Goal: Task Accomplishment & Management: Use online tool/utility

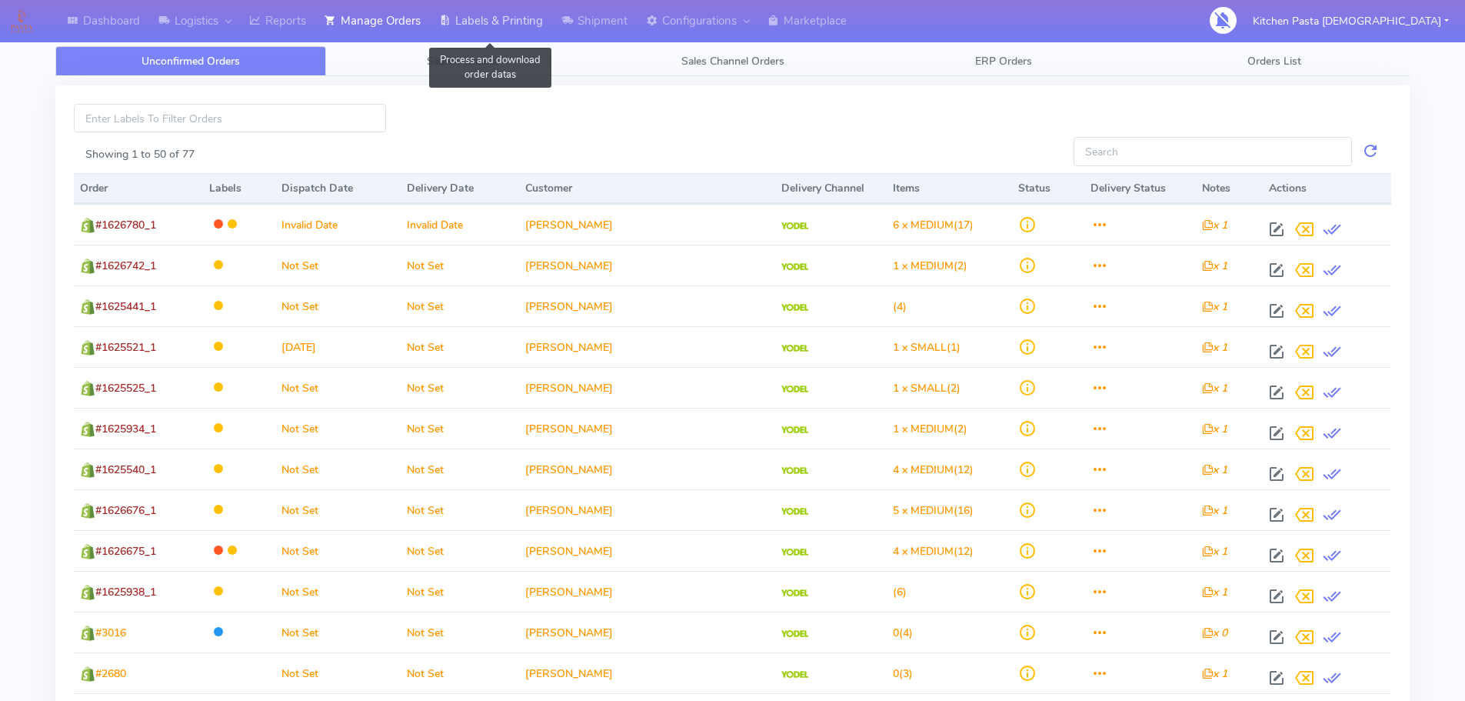
click at [502, 22] on link "Labels & Printing" at bounding box center [491, 21] width 122 height 42
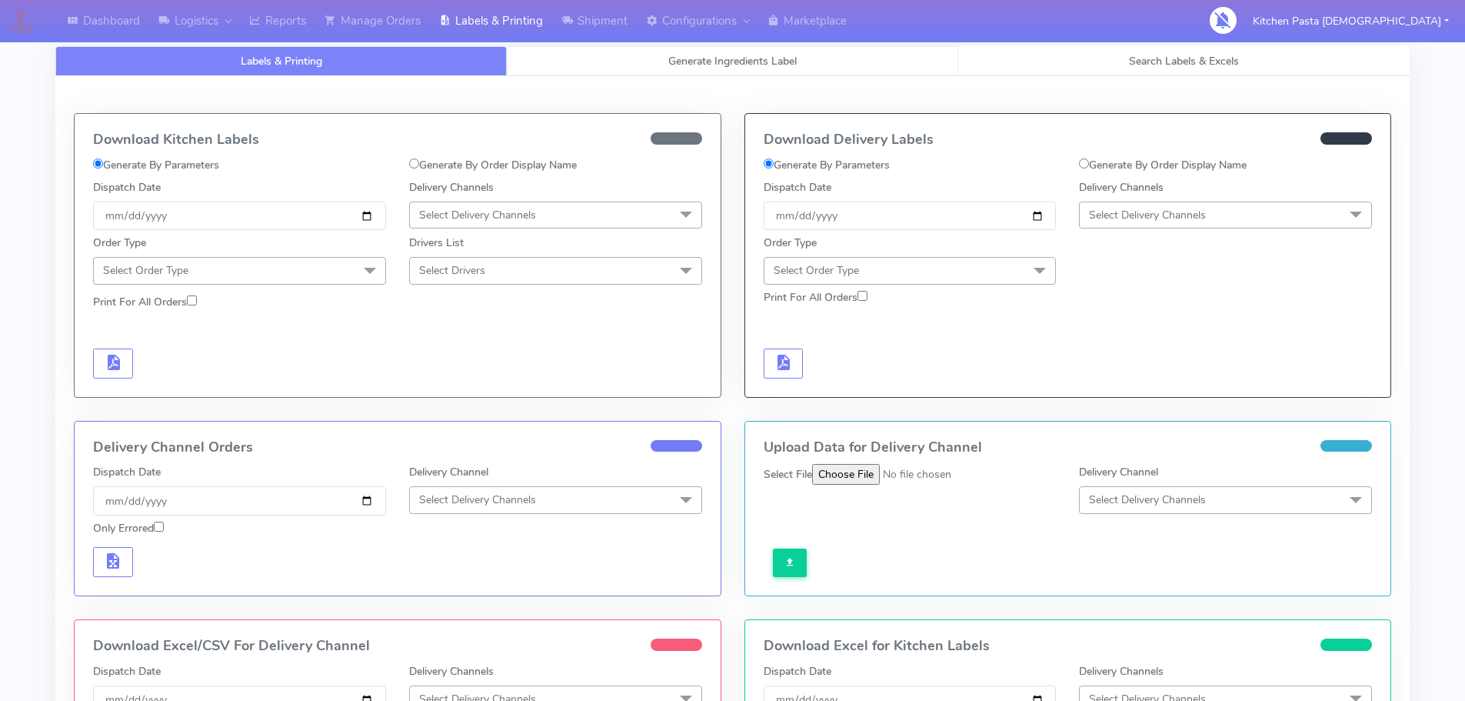
click at [542, 57] on link "Generate Ingredients Label" at bounding box center [733, 61] width 452 height 30
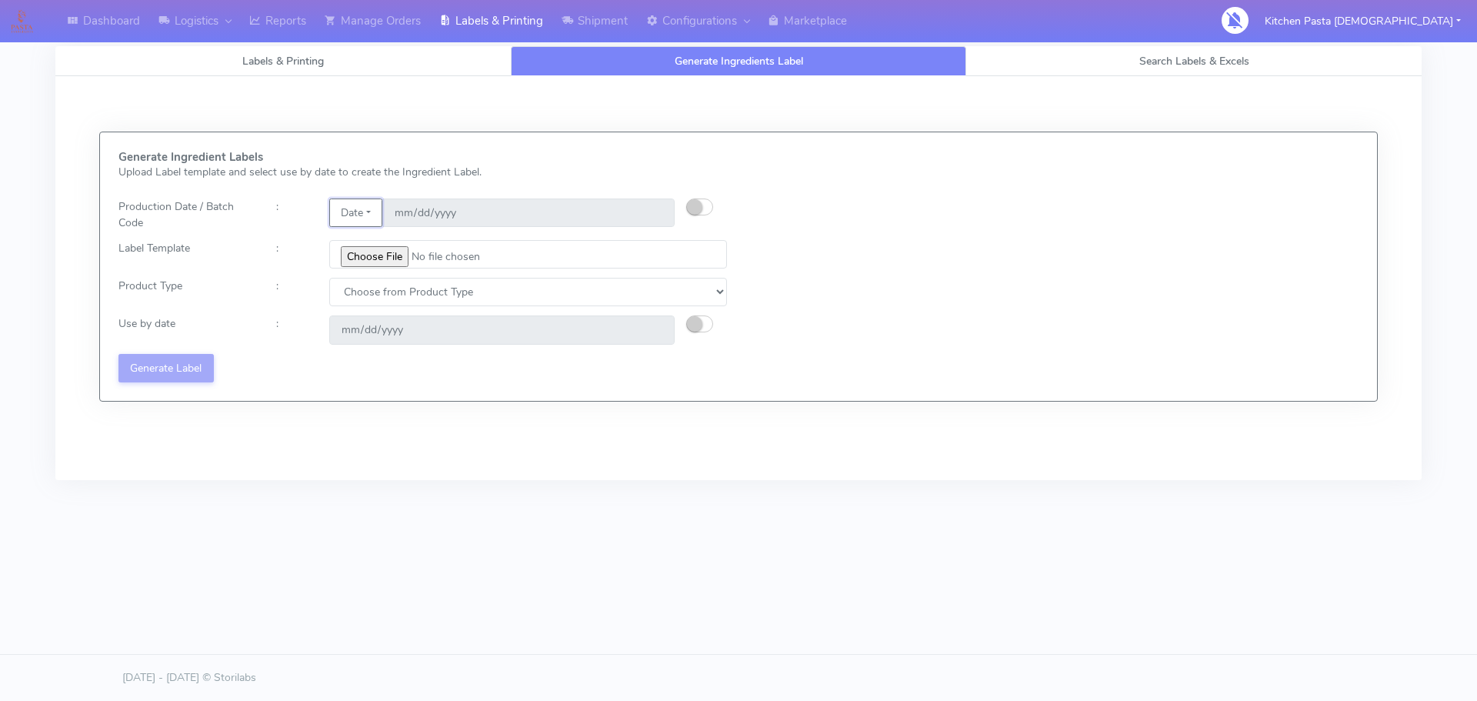
click at [381, 209] on button "Date" at bounding box center [355, 212] width 53 height 28
click at [358, 236] on link "Code" at bounding box center [391, 243] width 122 height 25
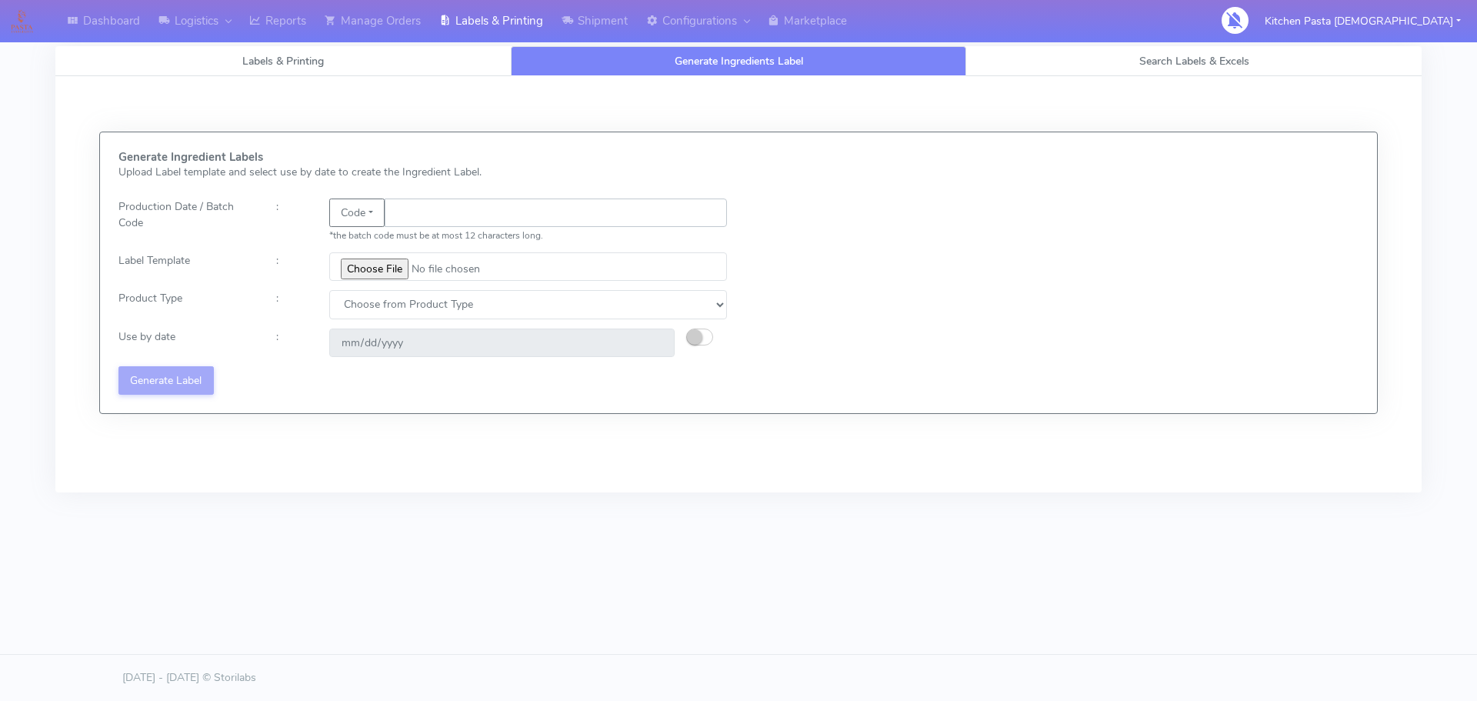
click at [403, 207] on input "text" at bounding box center [556, 212] width 342 height 28
type input "25282"
click at [369, 266] on input "file" at bounding box center [528, 266] width 398 height 28
type input "C:\fakepath\Beef & Chianti Lasagne 1 v3.jpg"
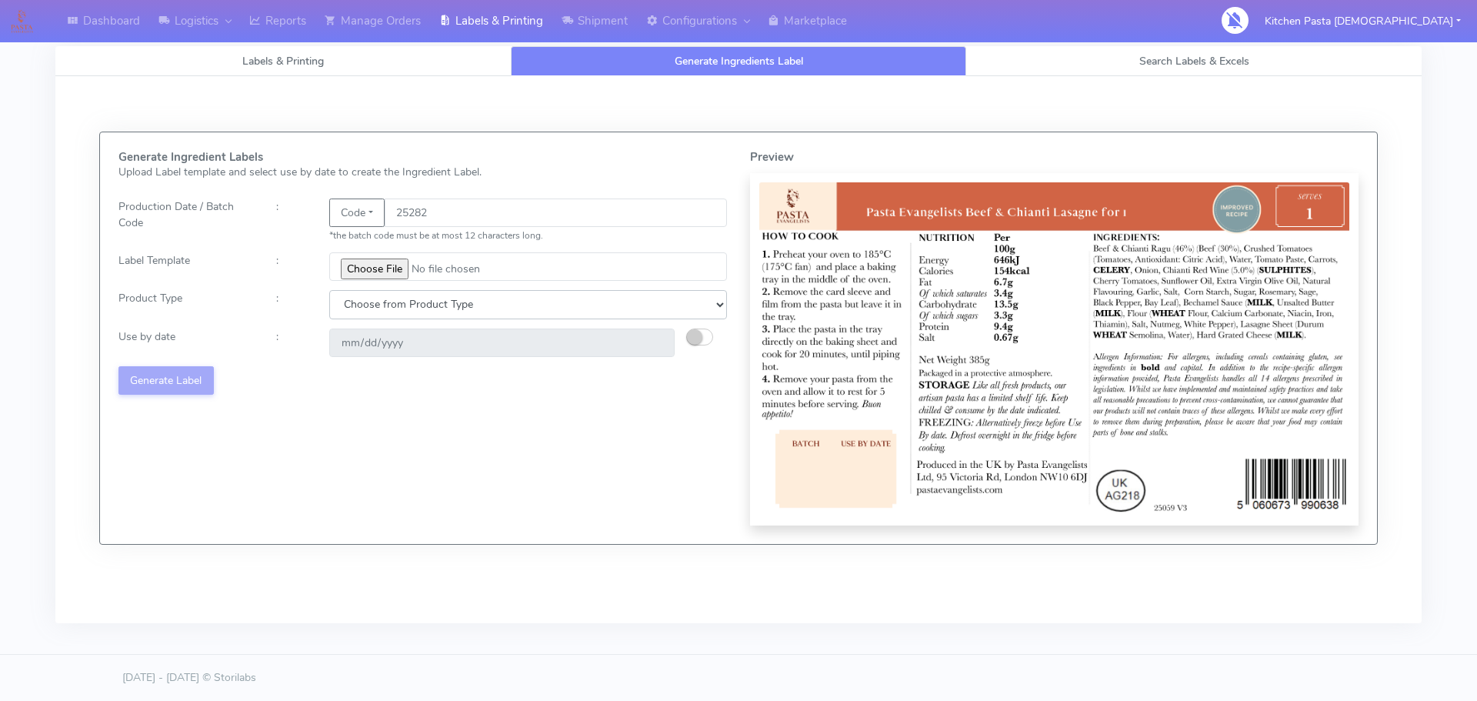
drag, startPoint x: 379, startPoint y: 295, endPoint x: 385, endPoint y: 318, distance: 23.7
click at [379, 295] on select "Choose from Product Type ECOM ERETAIL CIRCULAR CIRC_DESERTS LASAGNE" at bounding box center [528, 304] width 398 height 28
select select "4"
click at [329, 290] on select "Choose from Product Type ECOM ERETAIL CIRCULAR CIRC_DESERTS LASAGNE" at bounding box center [528, 304] width 398 height 28
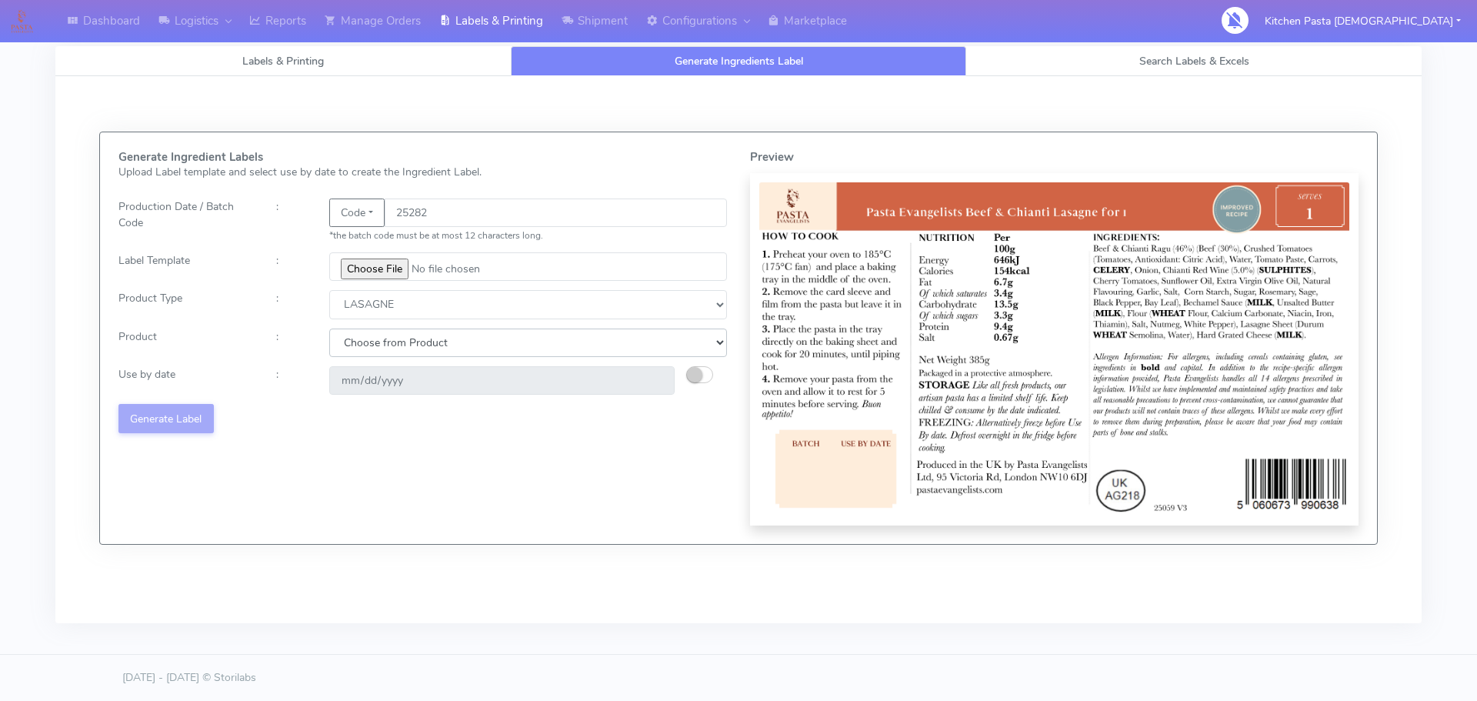
drag, startPoint x: 375, startPoint y: 344, endPoint x: 371, endPoint y: 355, distance: 12.4
click at [375, 344] on select "Choose from Product LASAGNE" at bounding box center [528, 342] width 398 height 28
select select "0"
click at [329, 328] on select "Choose from Product LASAGNE" at bounding box center [528, 342] width 398 height 28
click at [686, 368] on div at bounding box center [712, 380] width 52 height 28
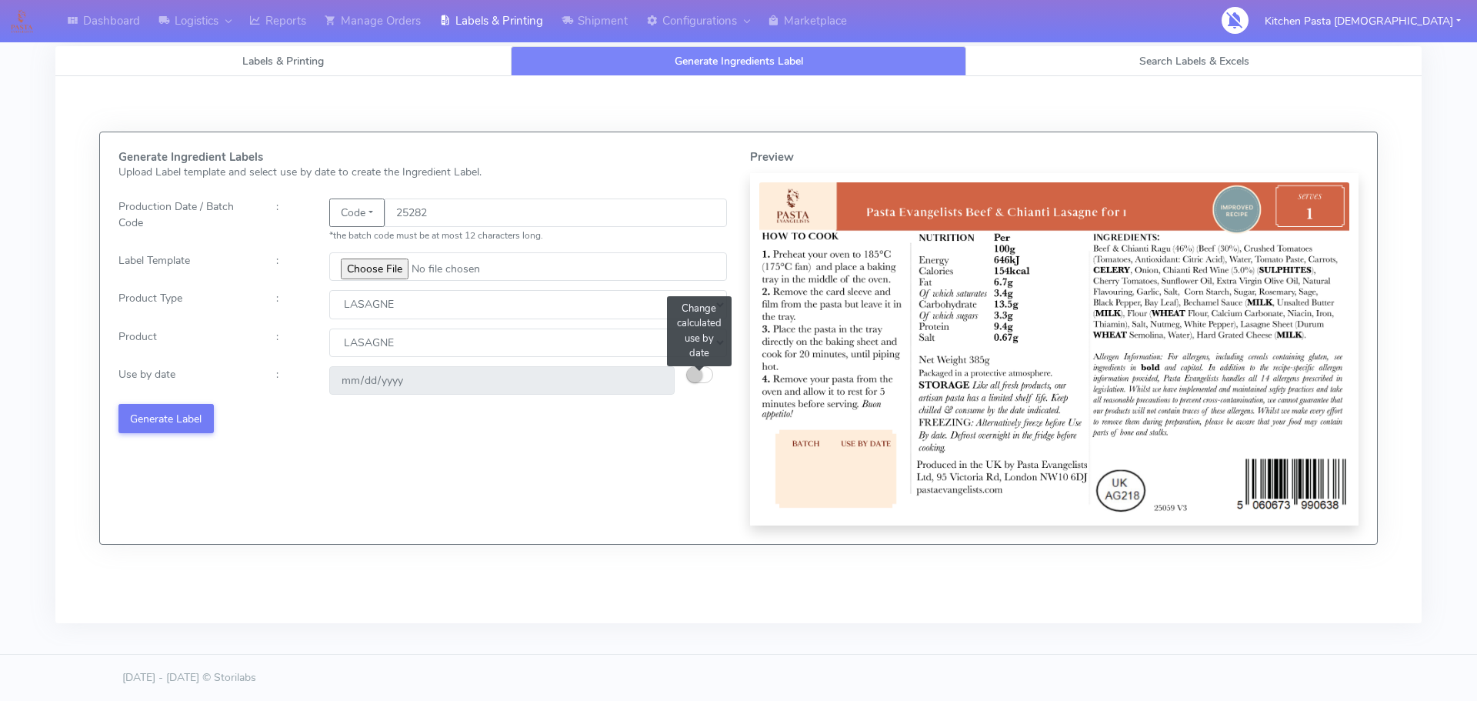
click at [698, 378] on small "button" at bounding box center [694, 374] width 15 height 15
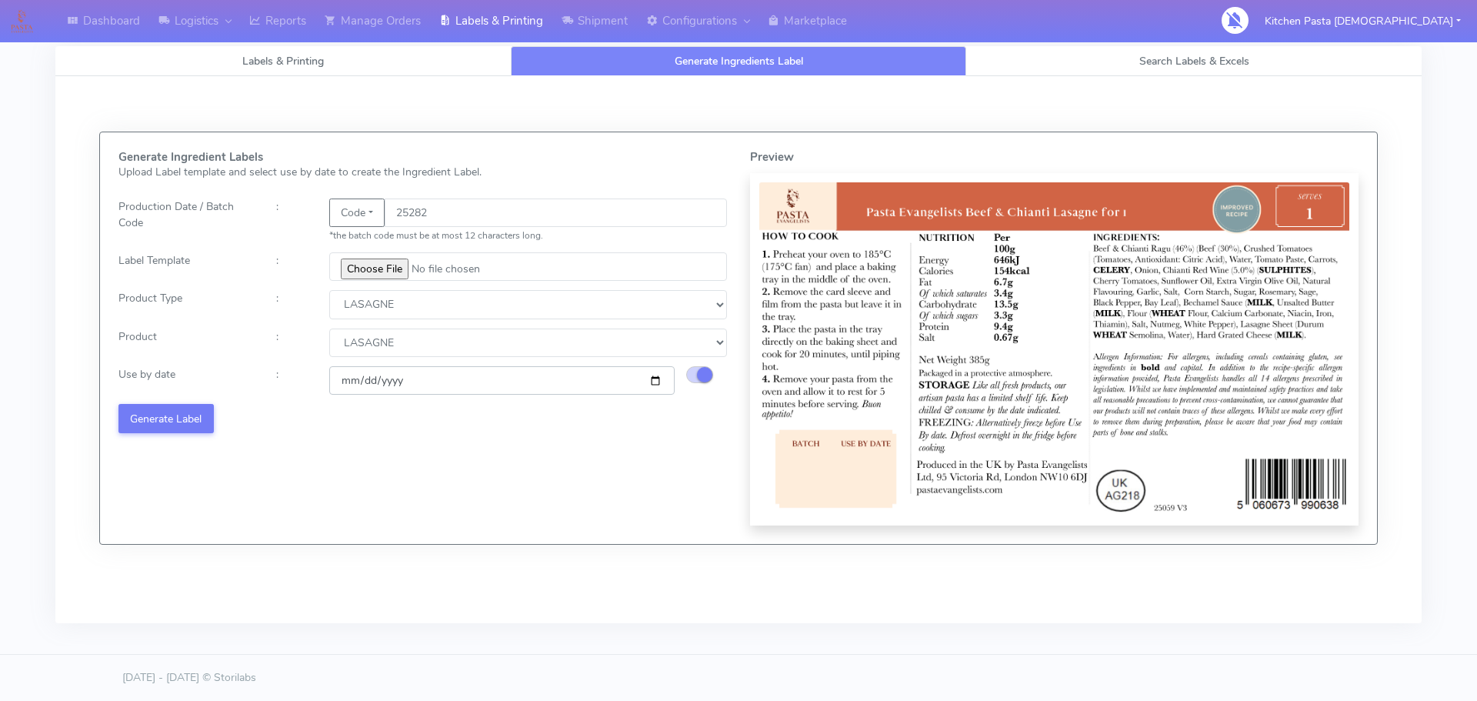
click at [658, 382] on input "[DATE]" at bounding box center [501, 380] width 345 height 28
type input "[DATE]"
click at [163, 421] on button "Generate Label" at bounding box center [165, 418] width 95 height 28
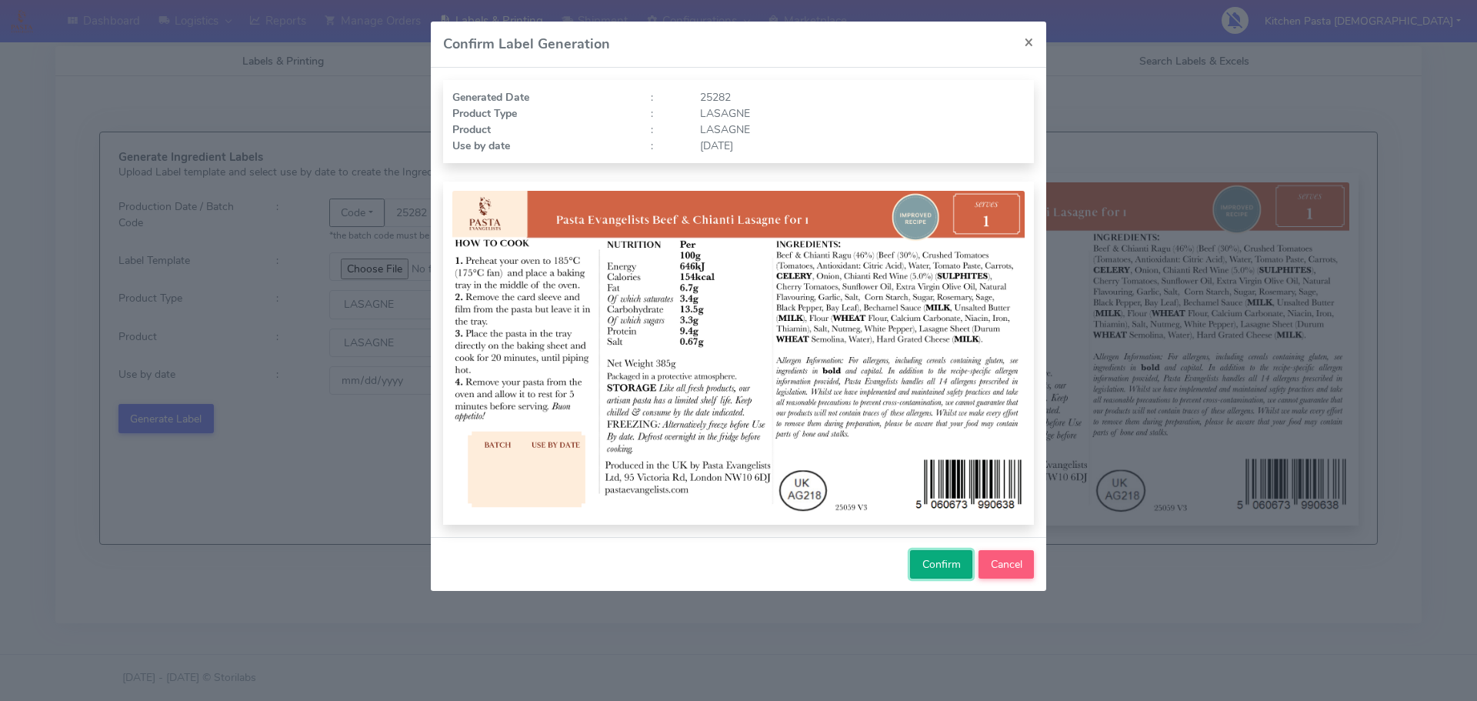
click at [943, 563] on span "Confirm" at bounding box center [941, 564] width 38 height 15
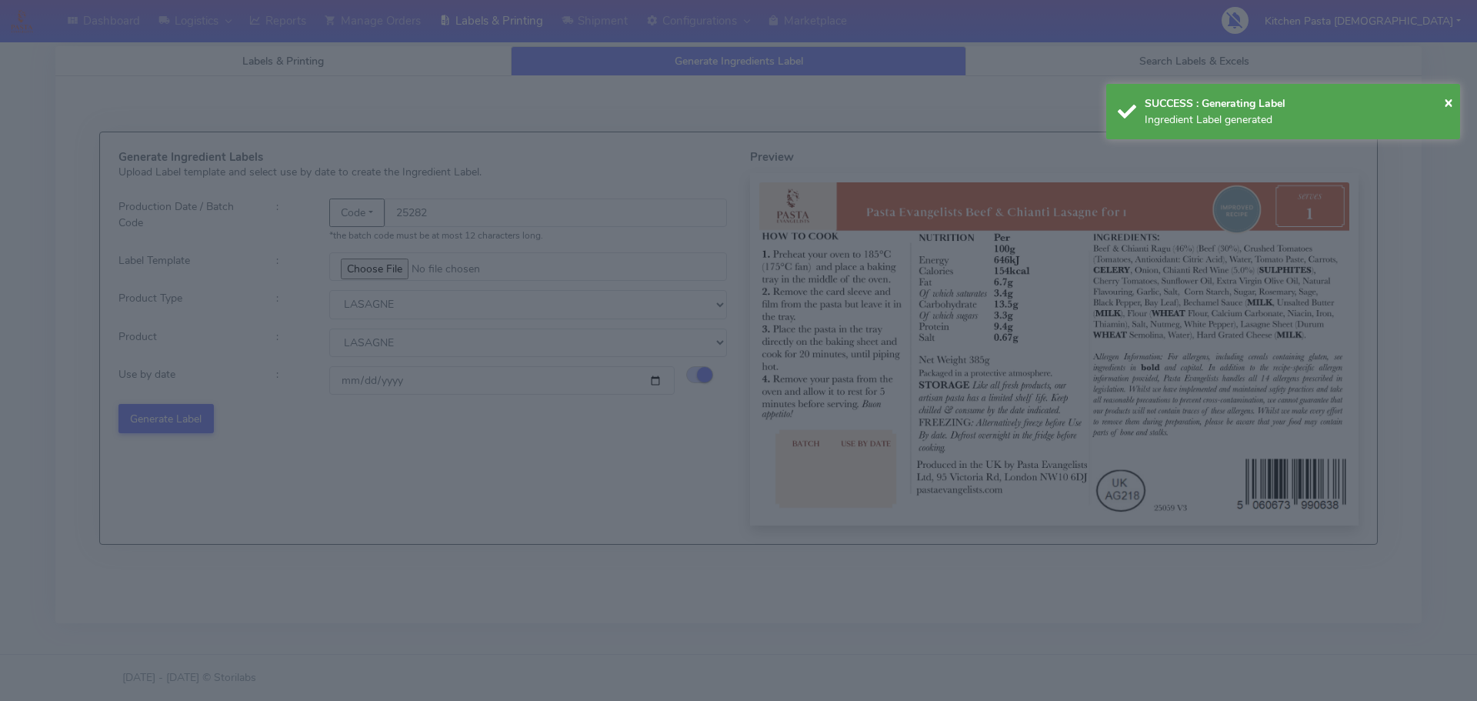
select select
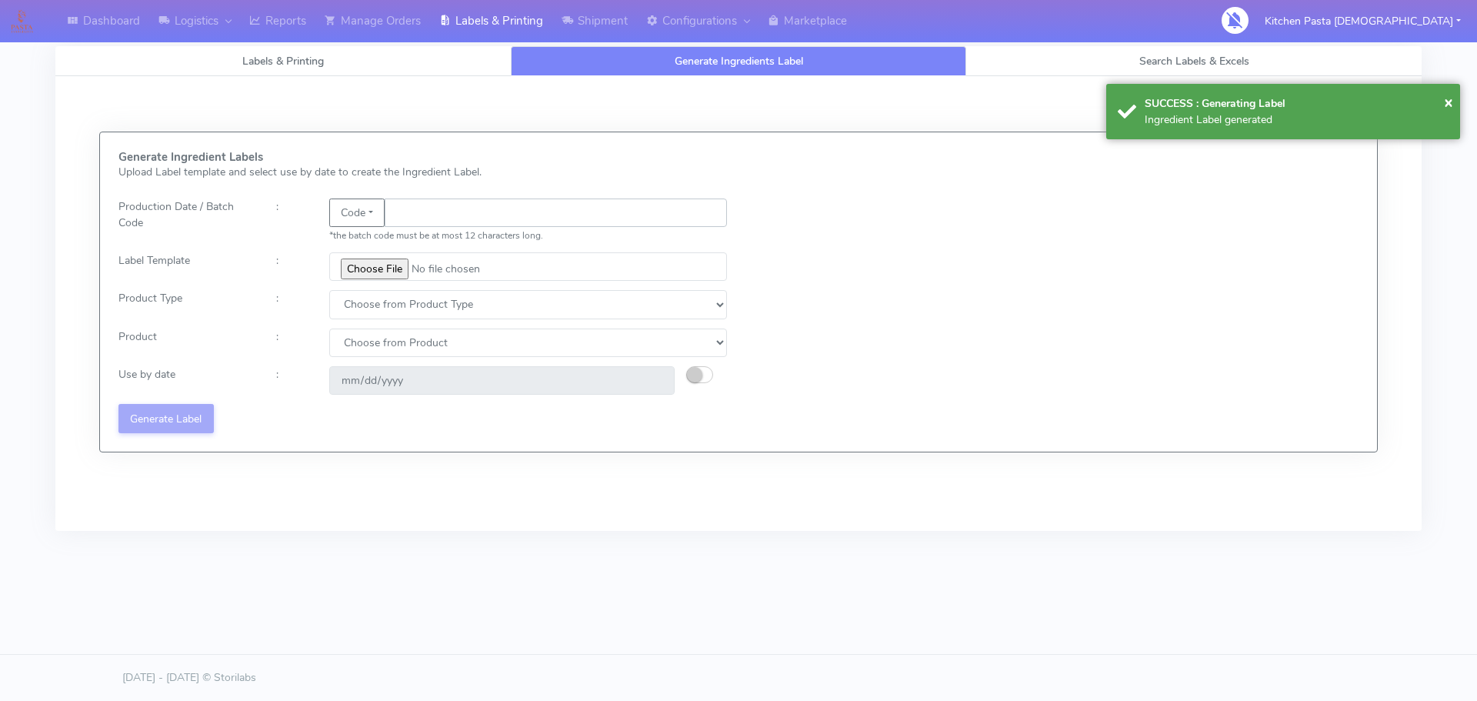
click at [488, 203] on input "text" at bounding box center [556, 212] width 342 height 28
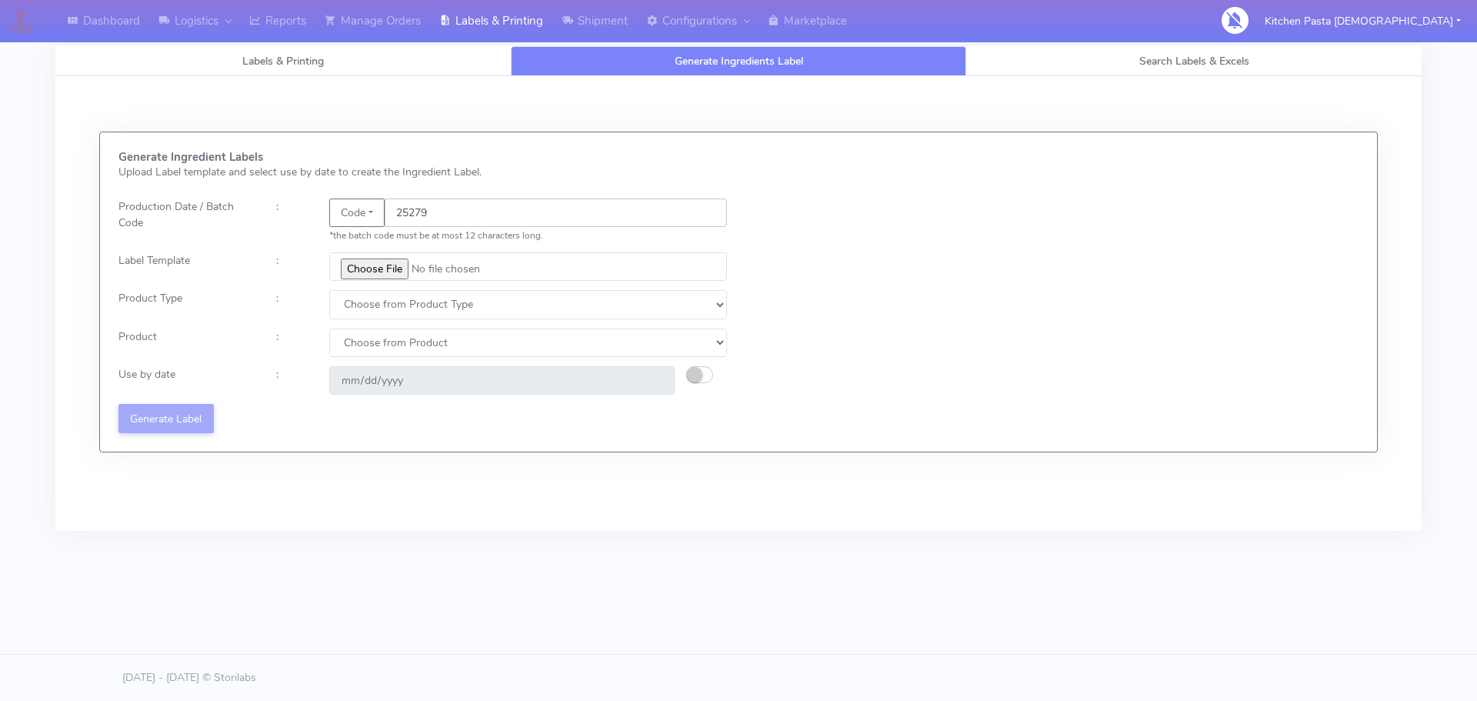
type input "25279"
click at [372, 275] on input "file" at bounding box center [528, 266] width 398 height 28
type input "C:\fakepath\Spicy Prawn Mac and Cheese v1.jpg"
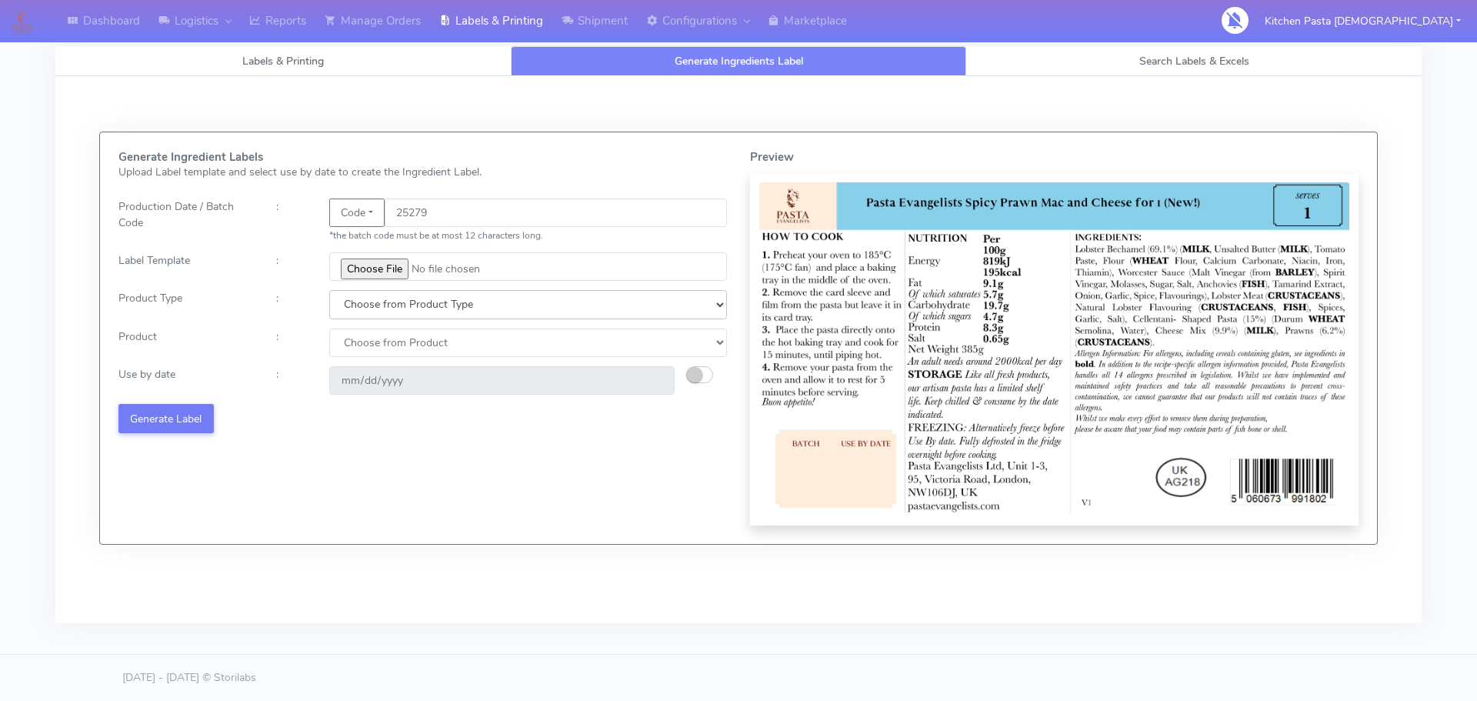
drag, startPoint x: 370, startPoint y: 307, endPoint x: 370, endPoint y: 318, distance: 10.8
click at [370, 307] on select "Choose from Product Type ECOM ERETAIL CIRCULAR CIRC_DESERTS LASAGNE" at bounding box center [528, 304] width 398 height 28
select select "4"
click at [329, 290] on select "Choose from Product Type ECOM ERETAIL CIRCULAR CIRC_DESERTS LASAGNE" at bounding box center [528, 304] width 398 height 28
drag, startPoint x: 369, startPoint y: 341, endPoint x: 366, endPoint y: 355, distance: 14.9
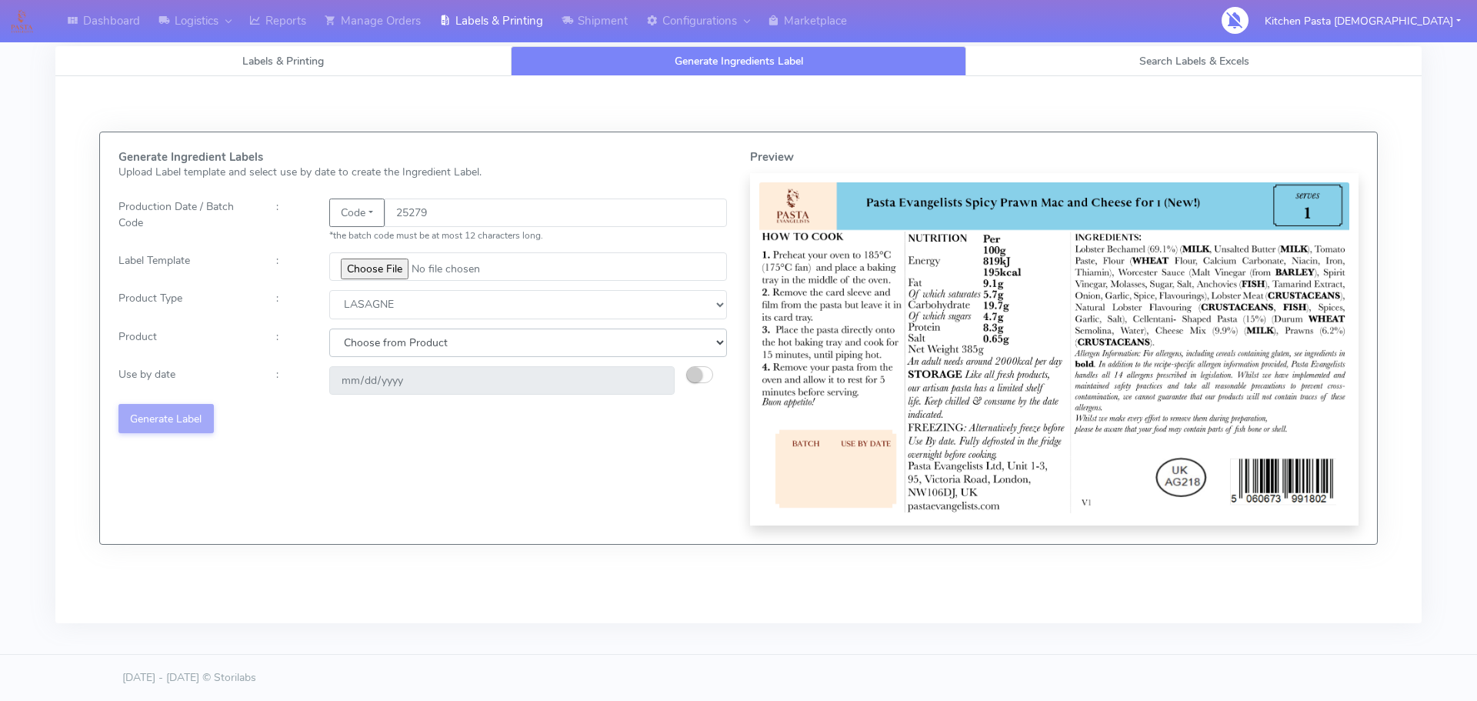
click at [369, 341] on select "Choose from Product LASAGNE" at bounding box center [528, 342] width 398 height 28
select select "0"
click at [329, 328] on select "Choose from Product LASAGNE" at bounding box center [528, 342] width 398 height 28
click at [701, 375] on small "button" at bounding box center [694, 374] width 15 height 15
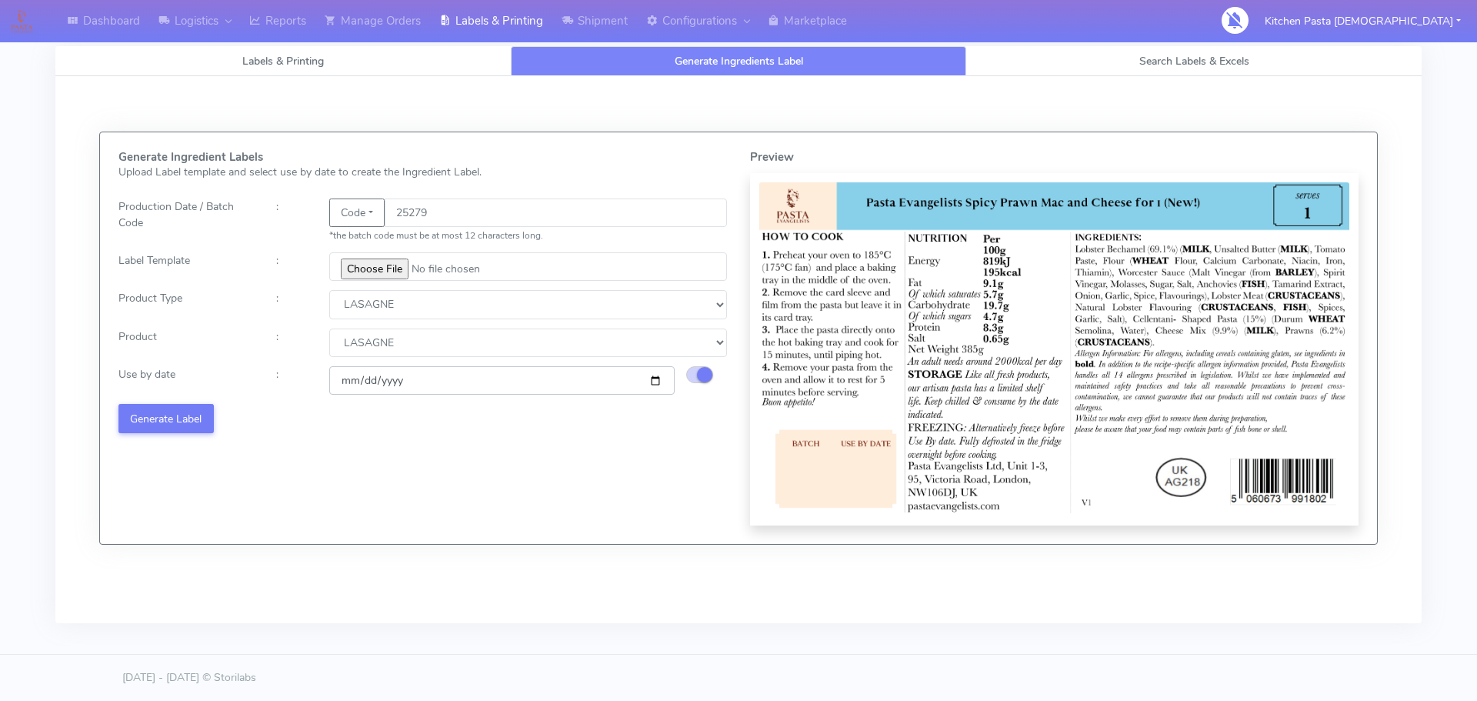
click at [660, 380] on input "[DATE]" at bounding box center [501, 380] width 345 height 28
type input "[DATE]"
click at [156, 411] on button "Generate Label" at bounding box center [165, 418] width 95 height 28
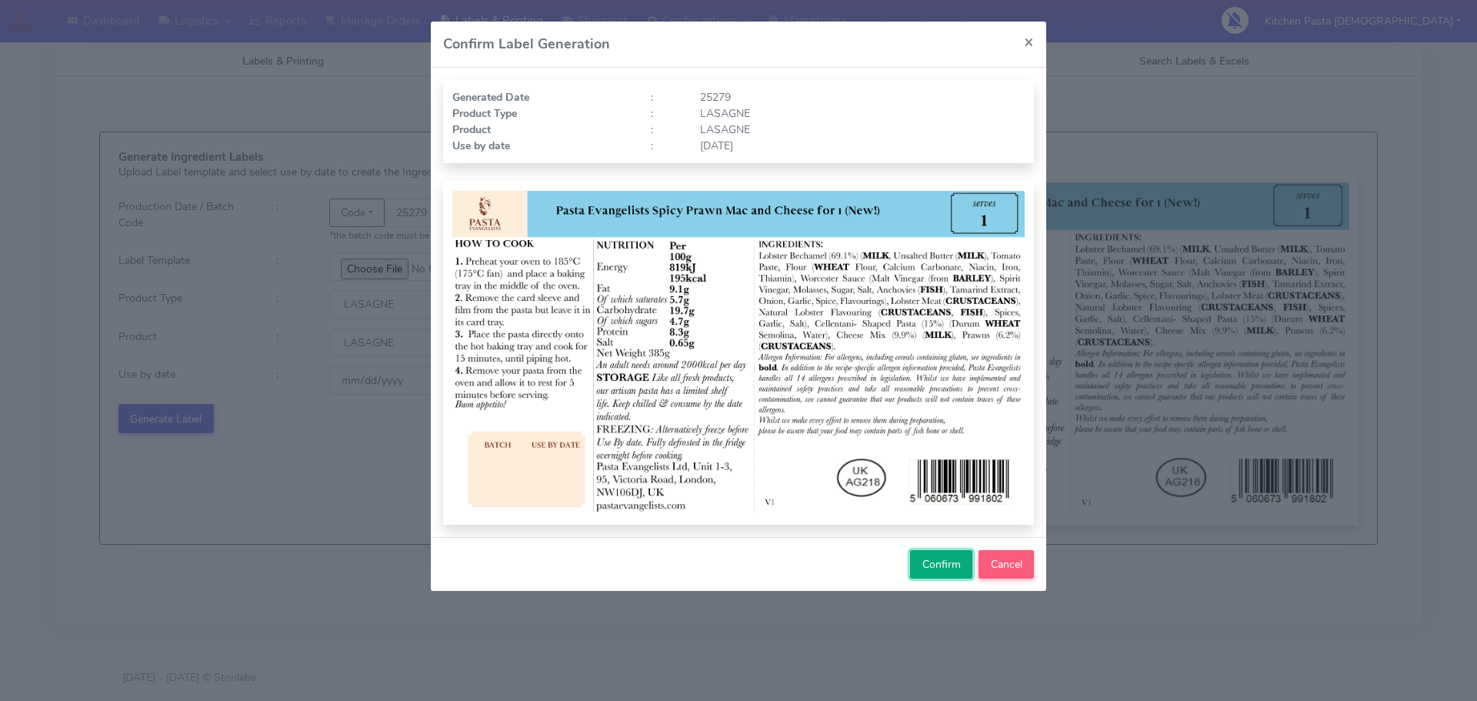
click at [943, 562] on span "Confirm" at bounding box center [941, 564] width 38 height 15
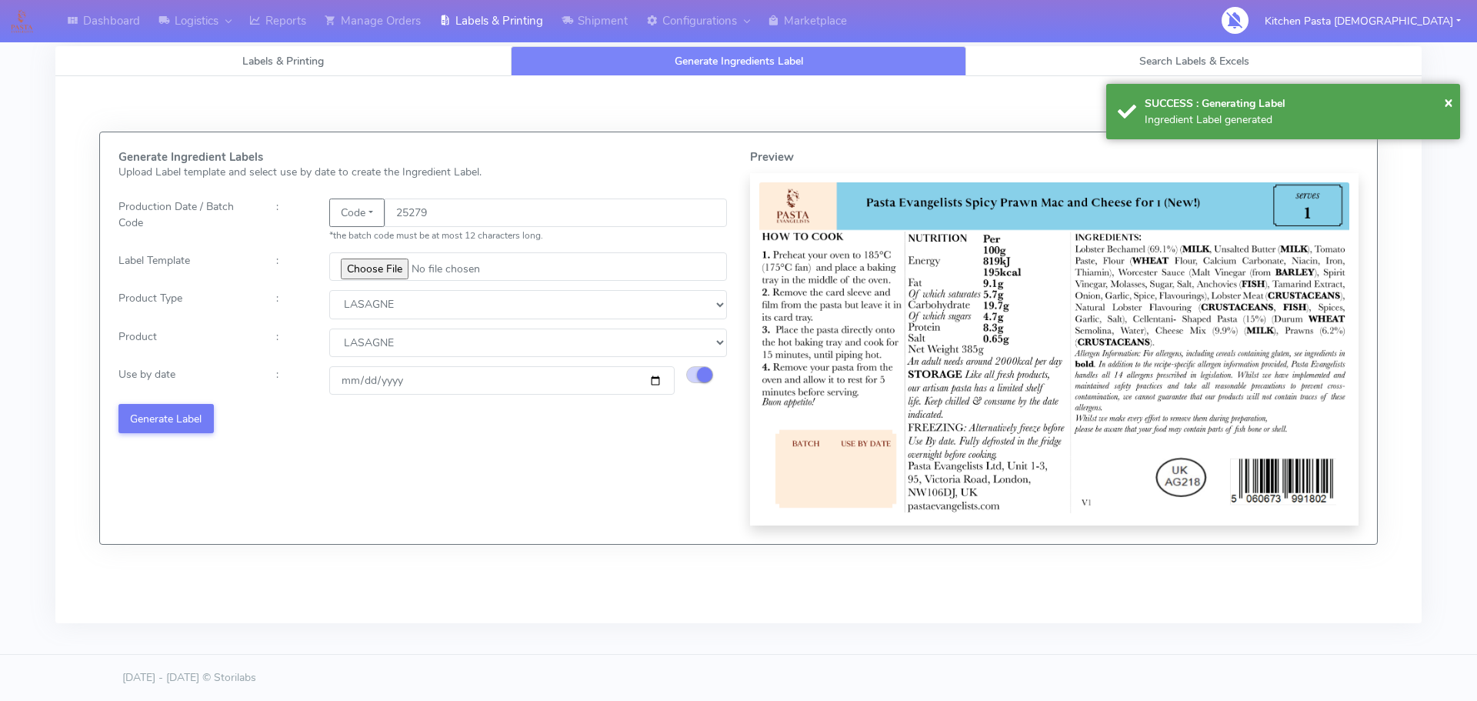
select select
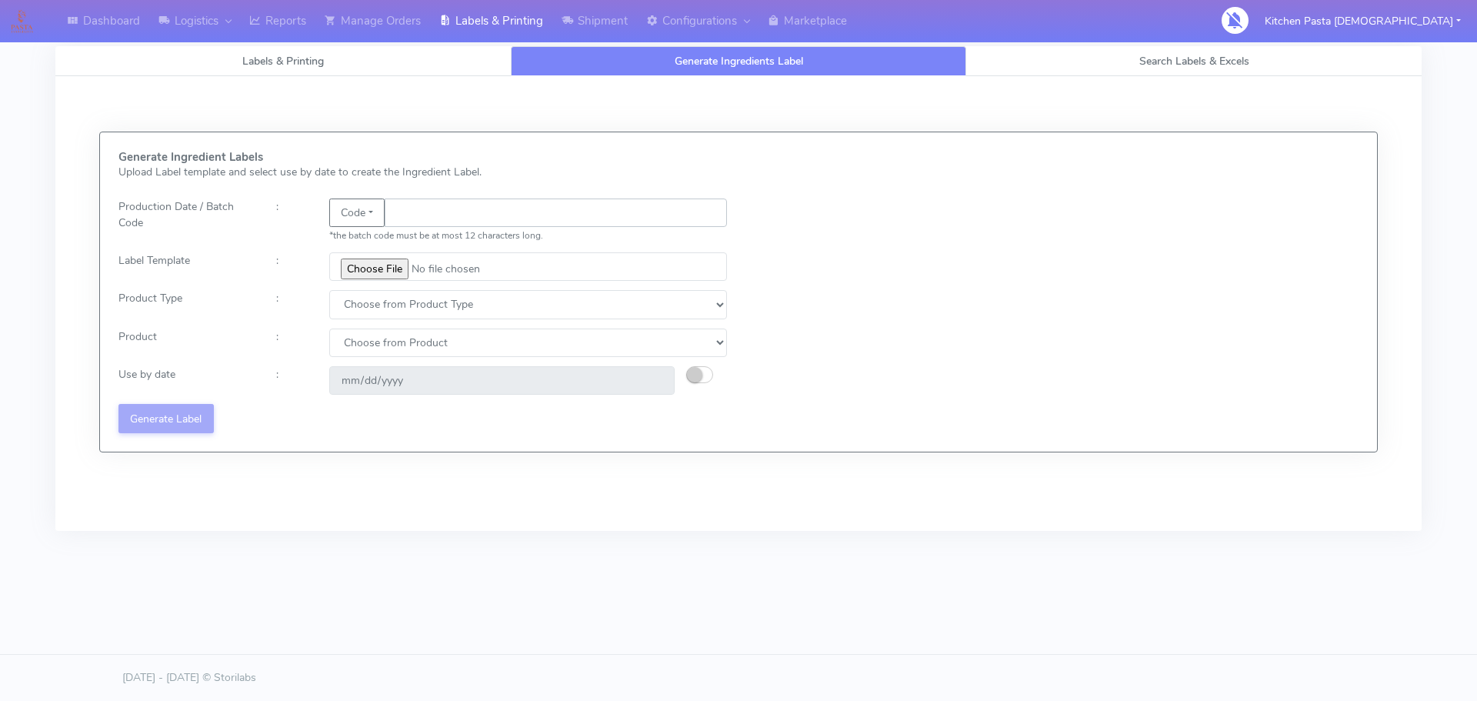
click at [473, 209] on input "text" at bounding box center [556, 212] width 342 height 28
type input "25281"
click at [394, 269] on input "file" at bounding box center [528, 266] width 398 height 28
type input "C:\fakepath\Pasta Evangelists truffle mac & cheese for 1_V2.jpg"
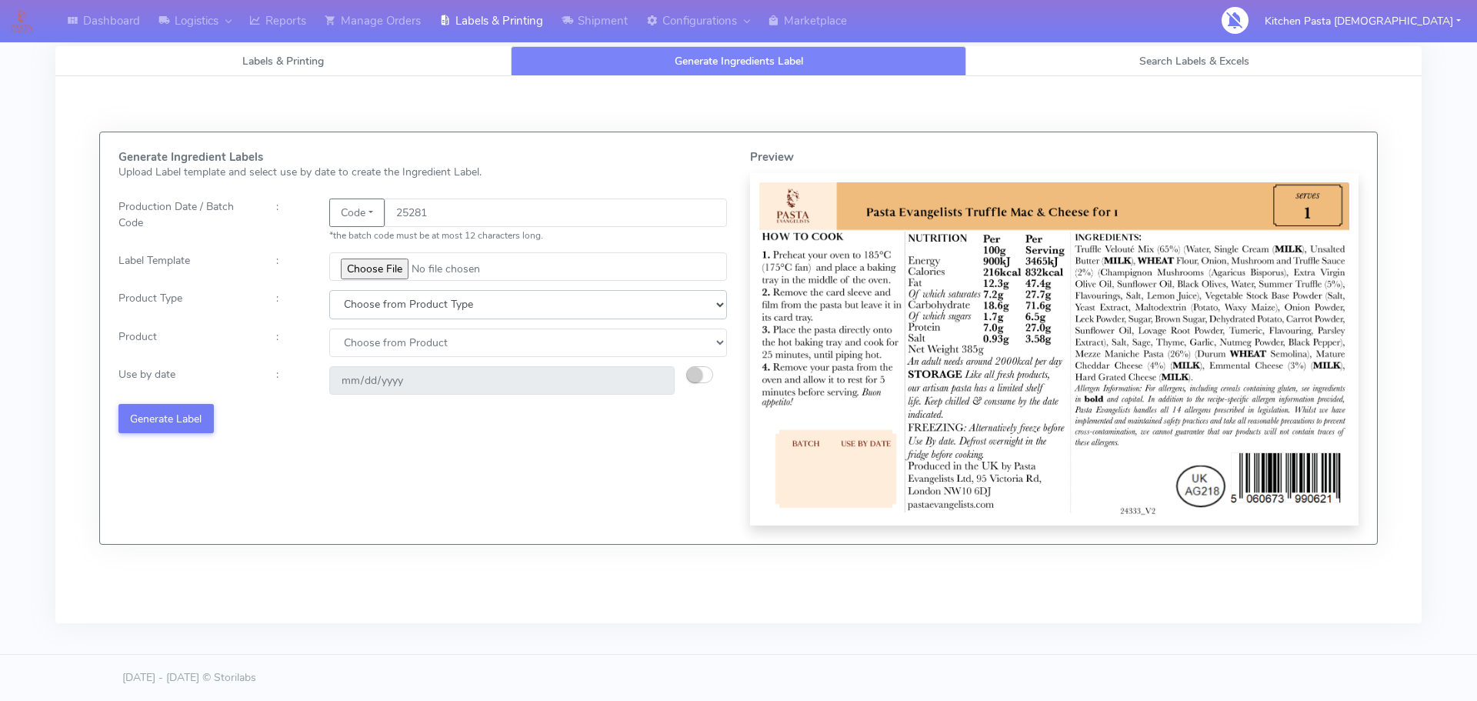
click at [381, 306] on select "Choose from Product Type ECOM ERETAIL CIRCULAR CIRC_DESERTS LASAGNE" at bounding box center [528, 304] width 398 height 28
select select "4"
click at [329, 290] on select "Choose from Product Type ECOM ERETAIL CIRCULAR CIRC_DESERTS LASAGNE" at bounding box center [528, 304] width 398 height 28
drag, startPoint x: 365, startPoint y: 327, endPoint x: 365, endPoint y: 337, distance: 10.0
click at [365, 328] on div "Generate Ingredient Labels Upload Label template and select use by date to crea…" at bounding box center [422, 338] width 631 height 375
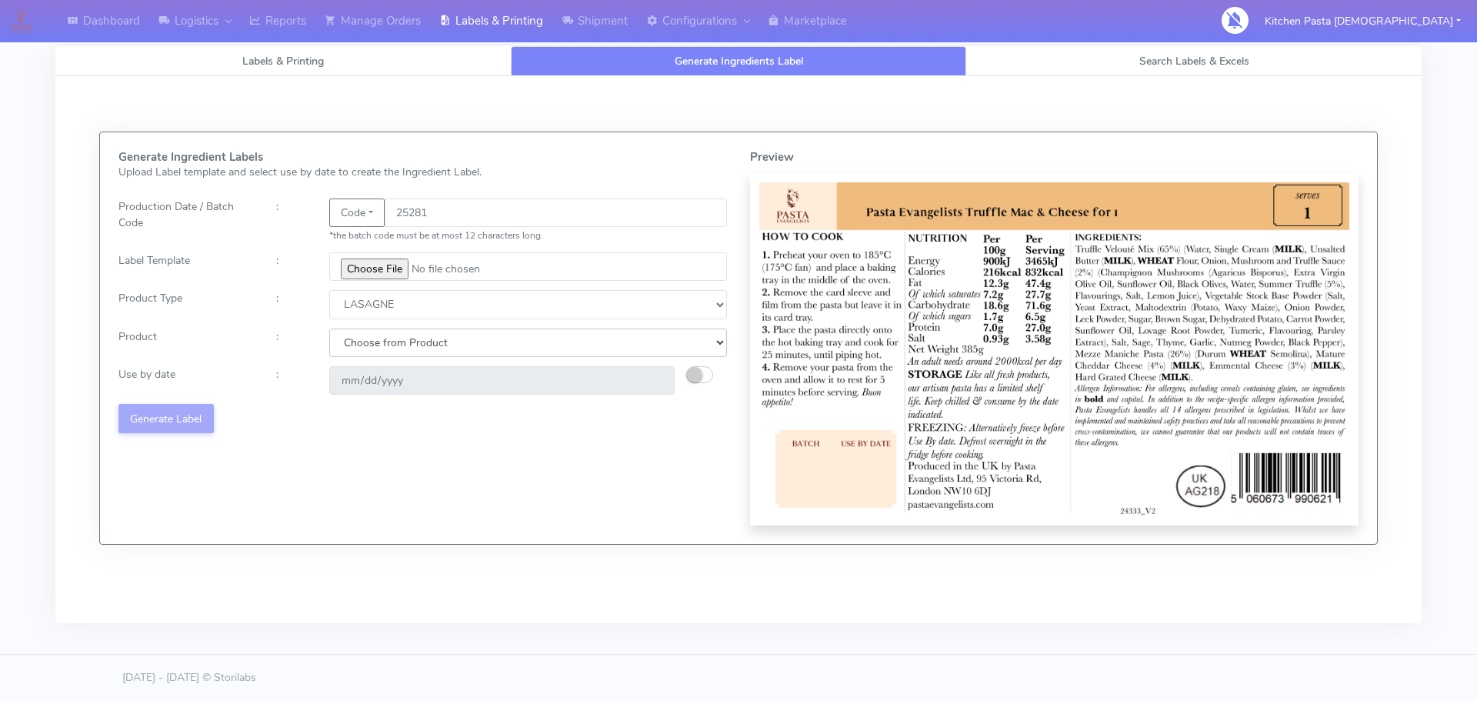
drag, startPoint x: 364, startPoint y: 342, endPoint x: 364, endPoint y: 351, distance: 9.2
click at [364, 342] on select "Choose from Product LASAGNE" at bounding box center [528, 342] width 398 height 28
select select "0"
click at [329, 328] on select "Choose from Product LASAGNE" at bounding box center [528, 342] width 398 height 28
click at [688, 376] on small "button" at bounding box center [694, 374] width 15 height 15
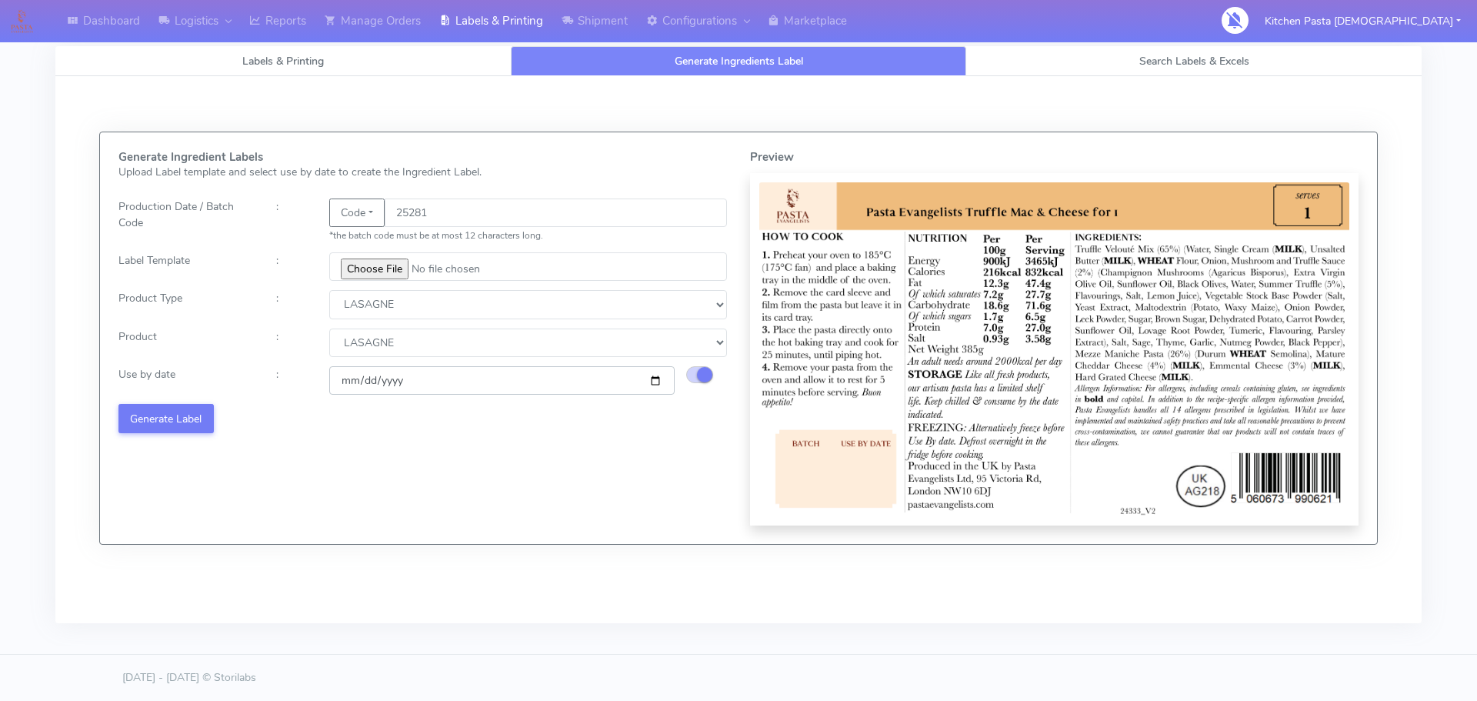
drag, startPoint x: 659, startPoint y: 379, endPoint x: 650, endPoint y: 383, distance: 10.0
click at [654, 381] on input "[DATE]" at bounding box center [501, 380] width 345 height 28
type input "[DATE]"
click at [176, 422] on button "Generate Label" at bounding box center [165, 418] width 95 height 28
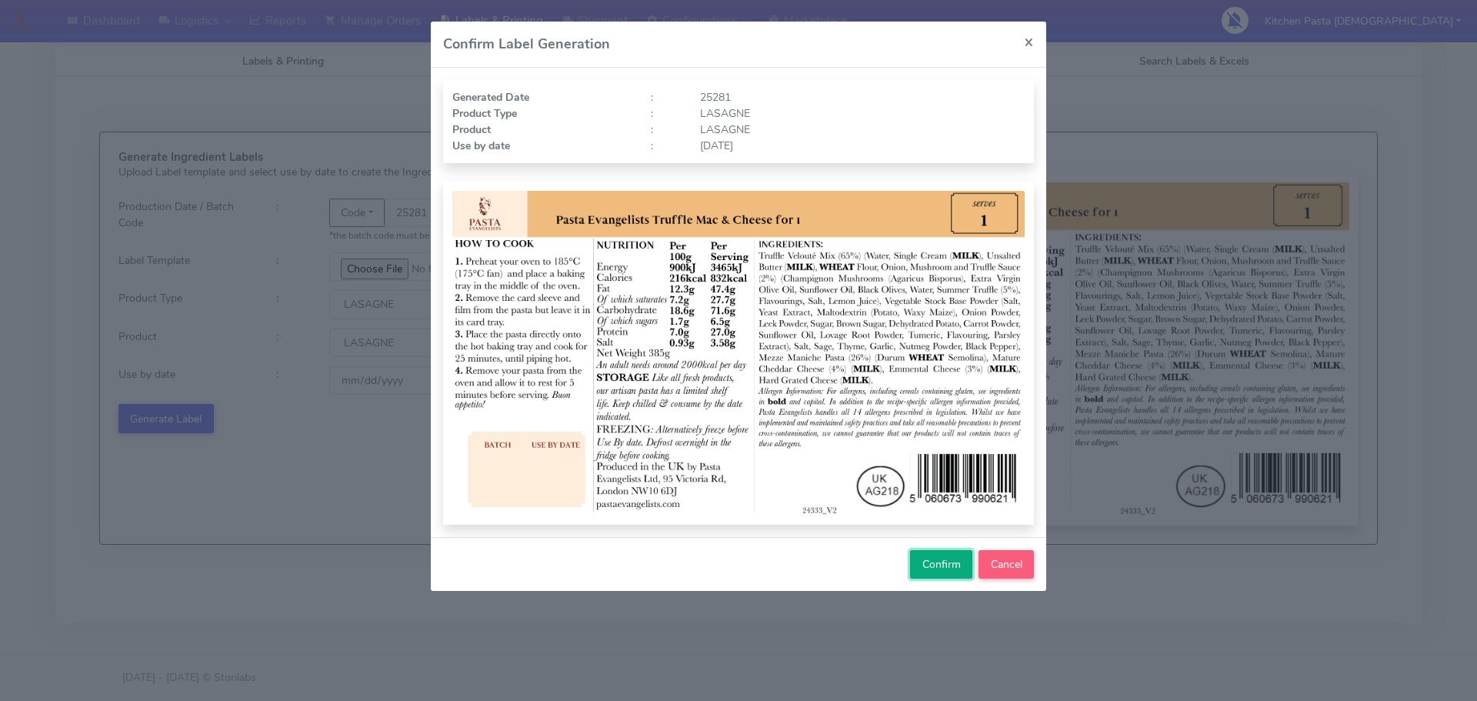
click at [951, 560] on span "Confirm" at bounding box center [941, 564] width 38 height 15
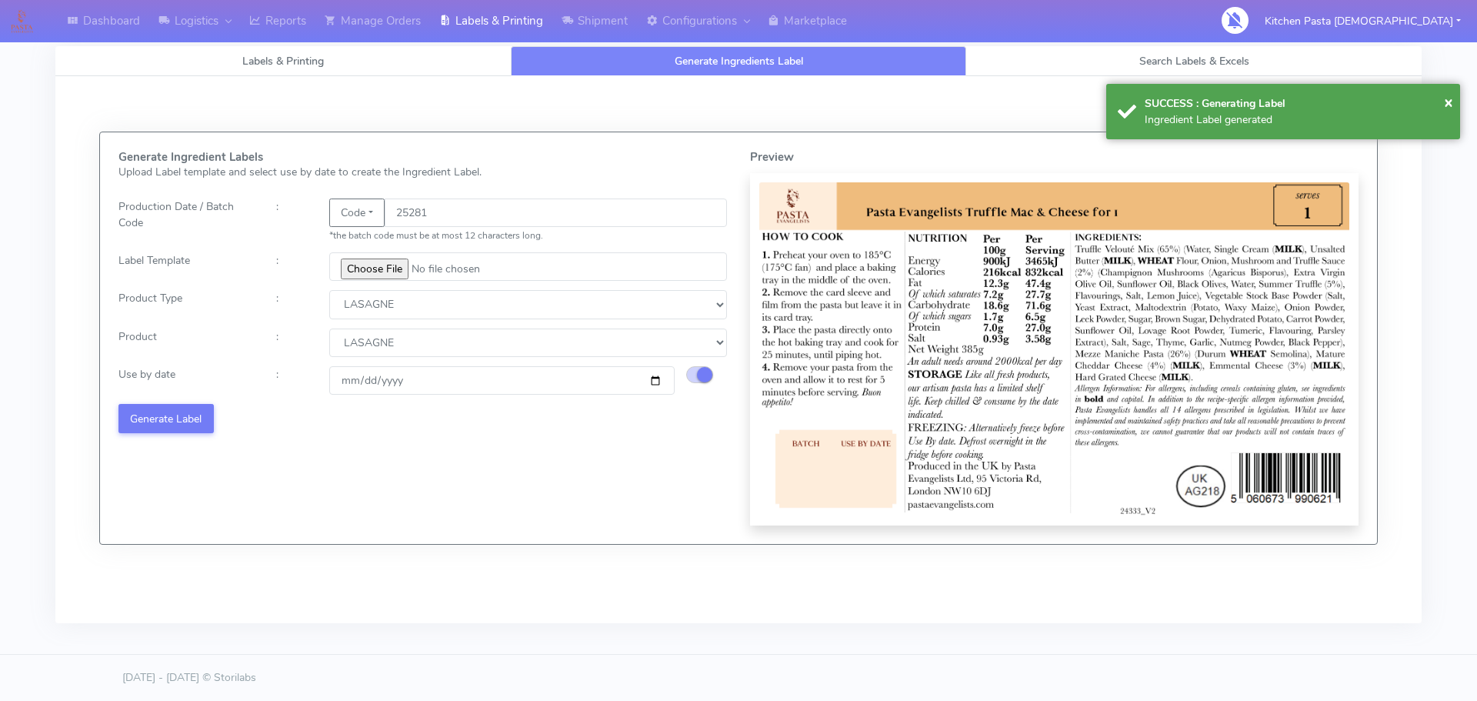
select select
